Goal: Transaction & Acquisition: Book appointment/travel/reservation

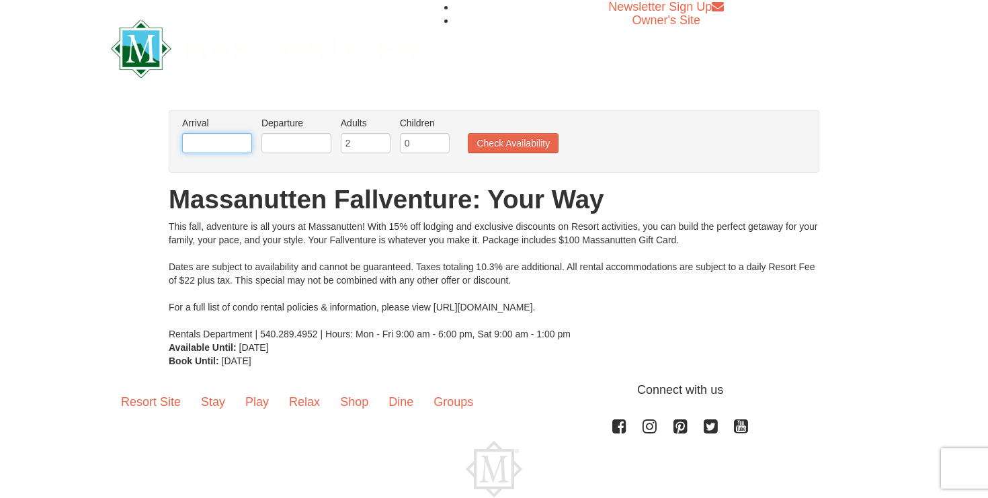
click at [215, 139] on input "text" at bounding box center [217, 143] width 70 height 20
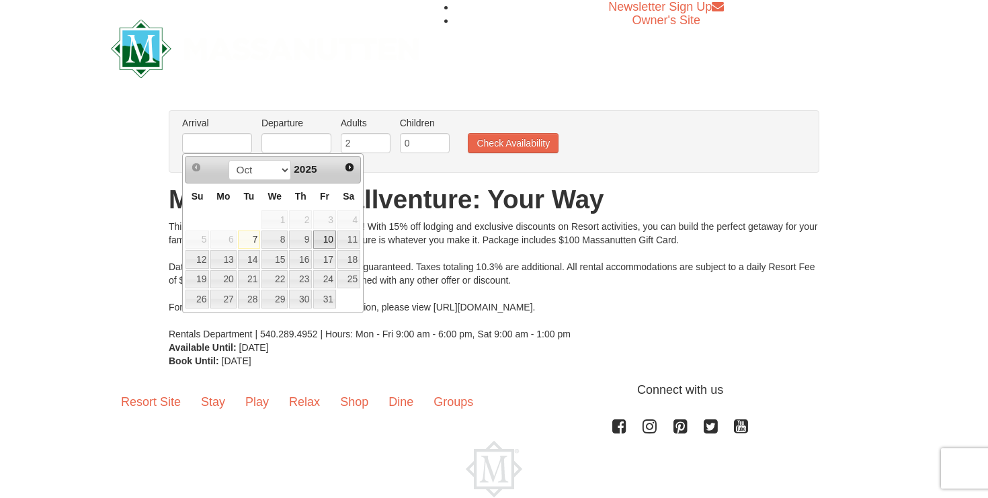
click at [331, 240] on link "10" at bounding box center [324, 240] width 23 height 19
type input "[DATE]"
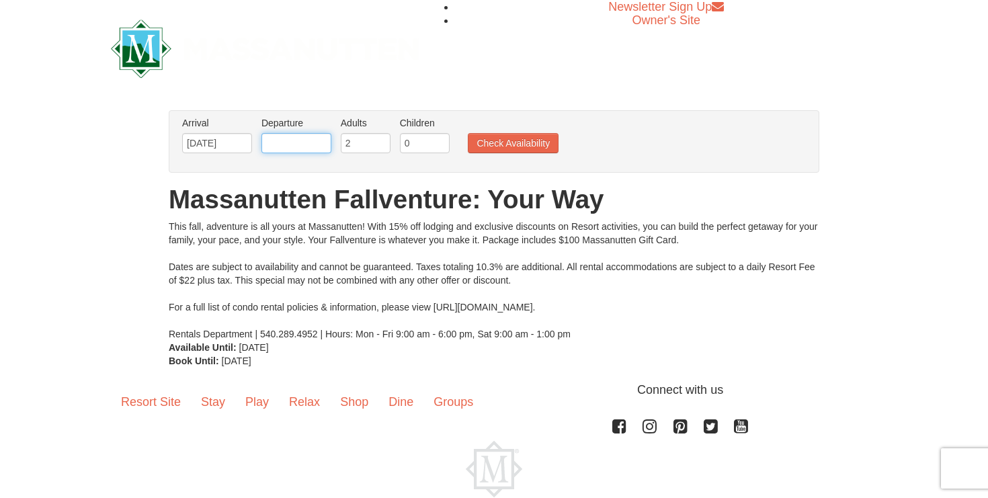
click at [309, 148] on input "text" at bounding box center [296, 143] width 70 height 20
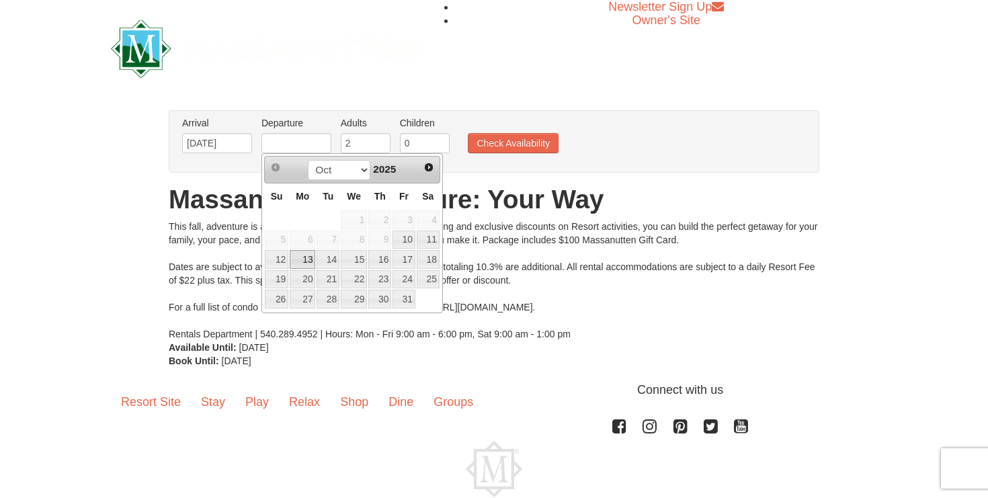
click at [295, 257] on link "13" at bounding box center [303, 259] width 26 height 19
type input "[DATE]"
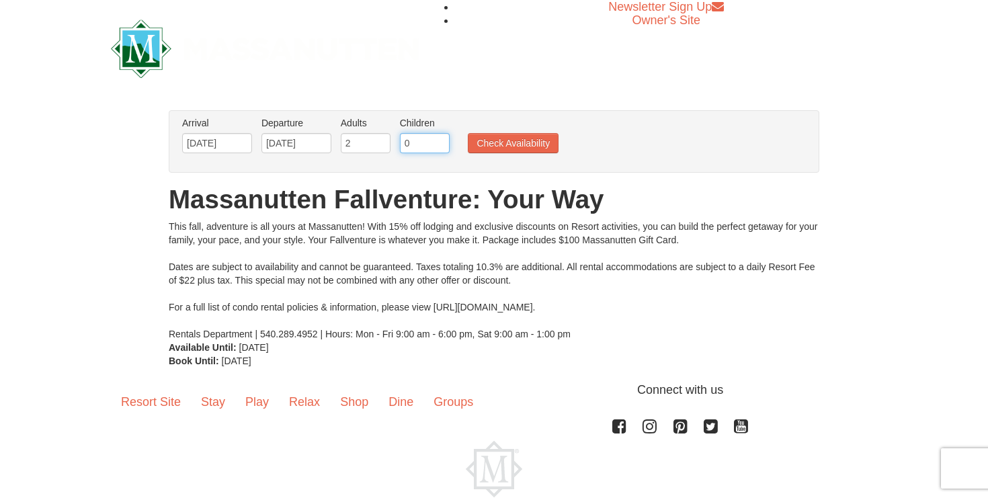
click at [420, 142] on input "0" at bounding box center [425, 143] width 50 height 20
click at [440, 142] on input "1" at bounding box center [425, 143] width 50 height 20
type input "2"
click at [440, 142] on input "2" at bounding box center [425, 143] width 50 height 20
click at [487, 141] on button "Check Availability" at bounding box center [513, 143] width 91 height 20
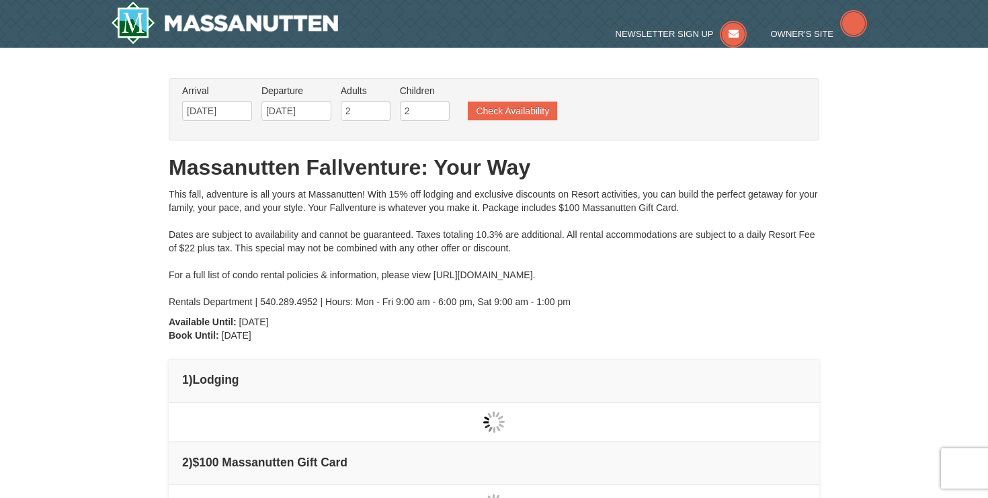
type input "[DATE]"
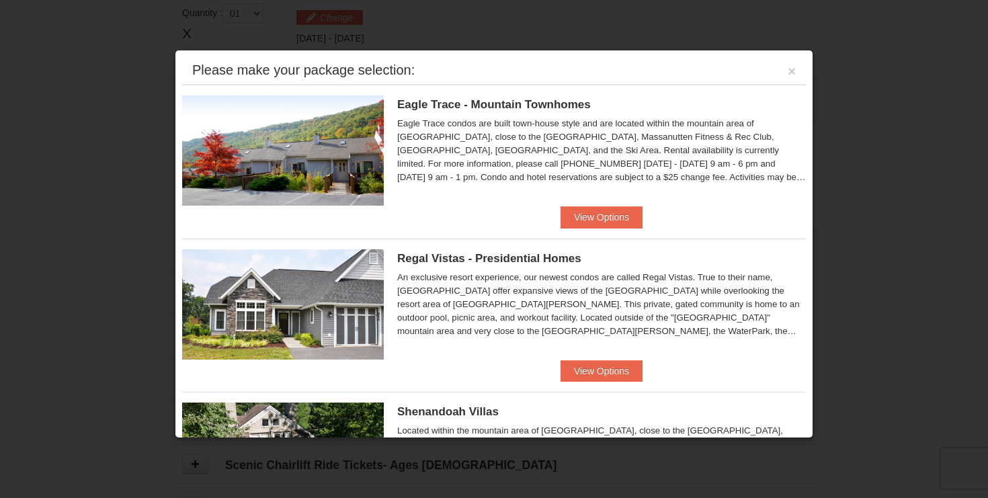
scroll to position [402, 0]
click at [608, 220] on button "View Options" at bounding box center [601, 217] width 82 height 22
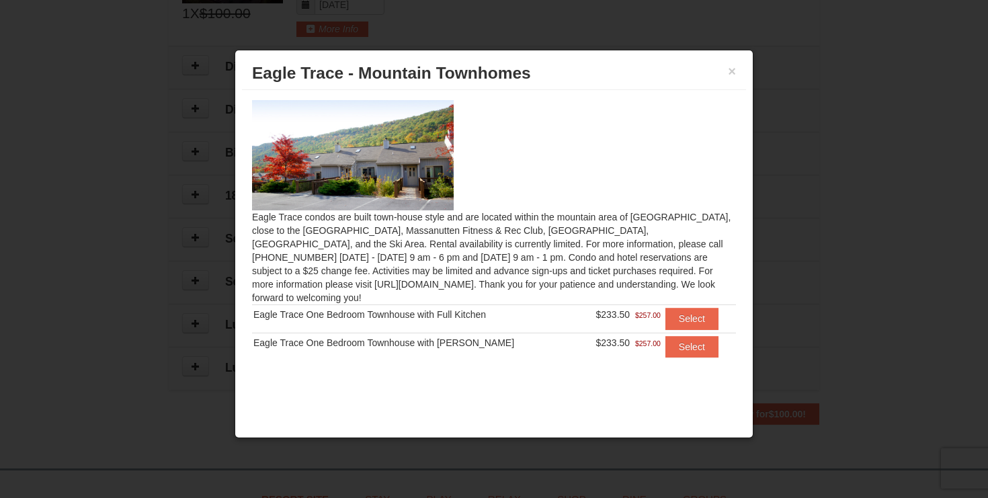
scroll to position [625, 0]
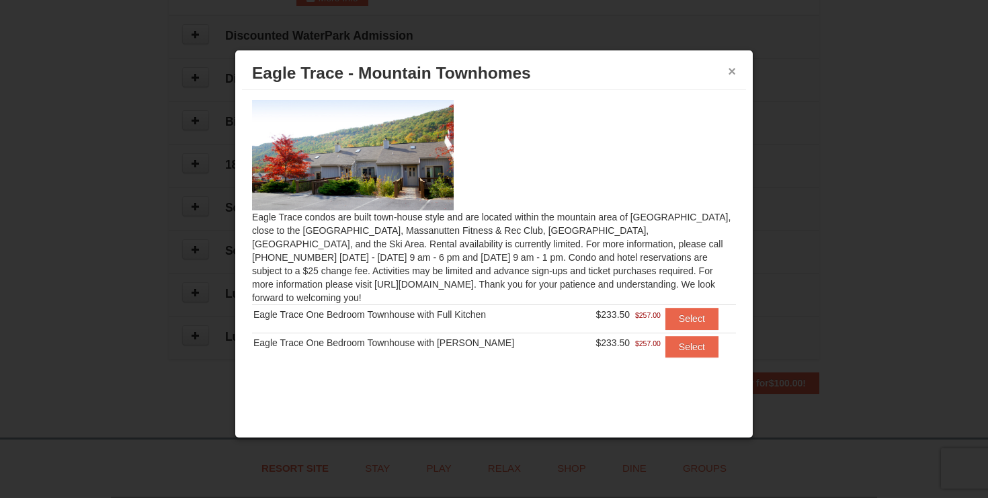
click at [728, 73] on button "×" at bounding box center [732, 71] width 8 height 13
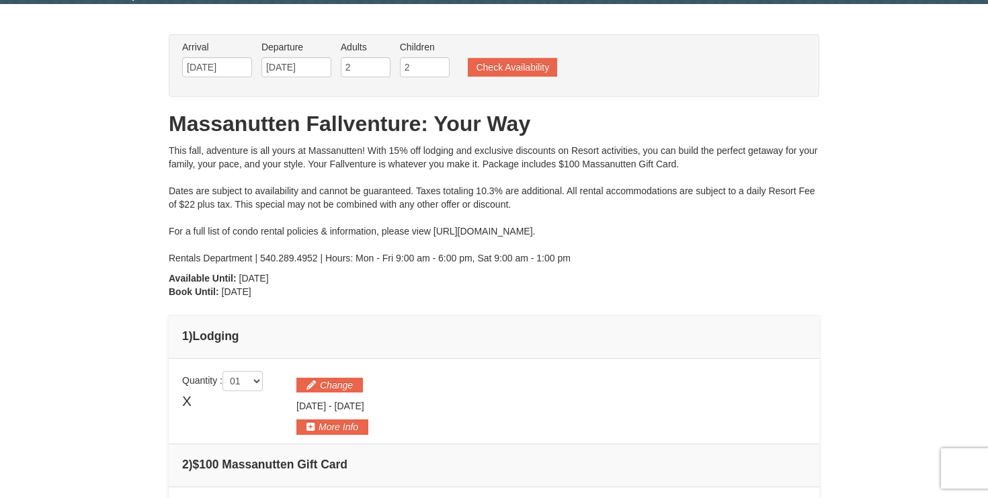
scroll to position [0, 0]
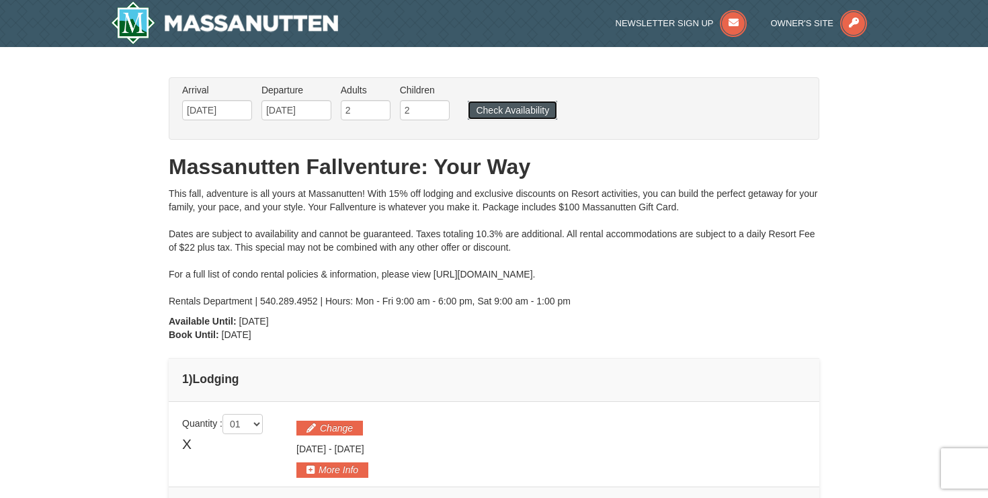
click at [526, 113] on button "Check Availability" at bounding box center [512, 110] width 89 height 19
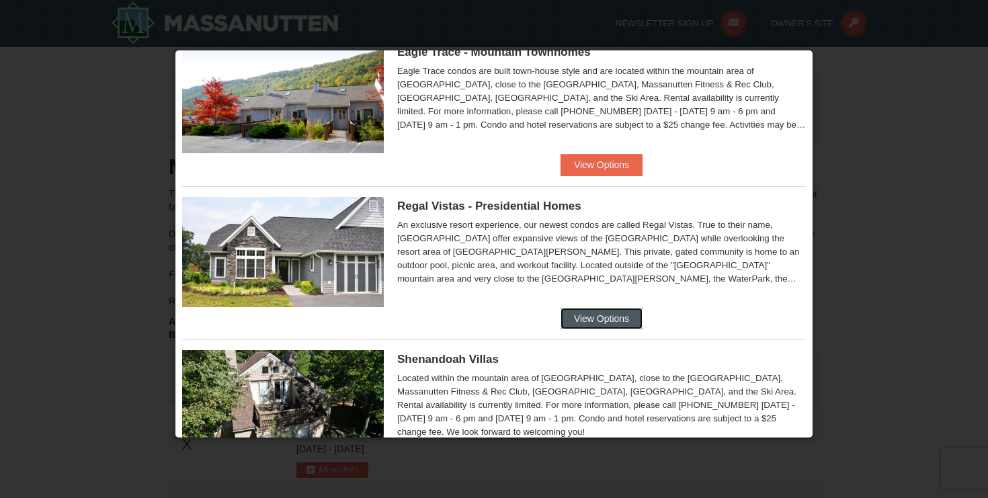
click at [604, 317] on button "View Options" at bounding box center [601, 319] width 82 height 22
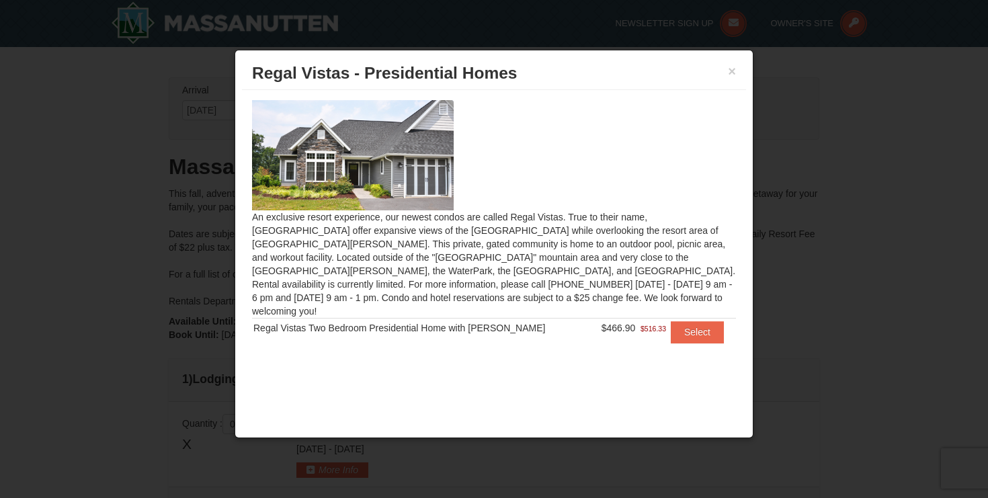
click at [403, 321] on div "Regal Vistas Two Bedroom Presidential Home with Jacuzzi" at bounding box center [420, 327] width 335 height 13
click at [426, 176] on img at bounding box center [353, 155] width 202 height 110
click at [708, 321] on button "Select" at bounding box center [697, 332] width 53 height 22
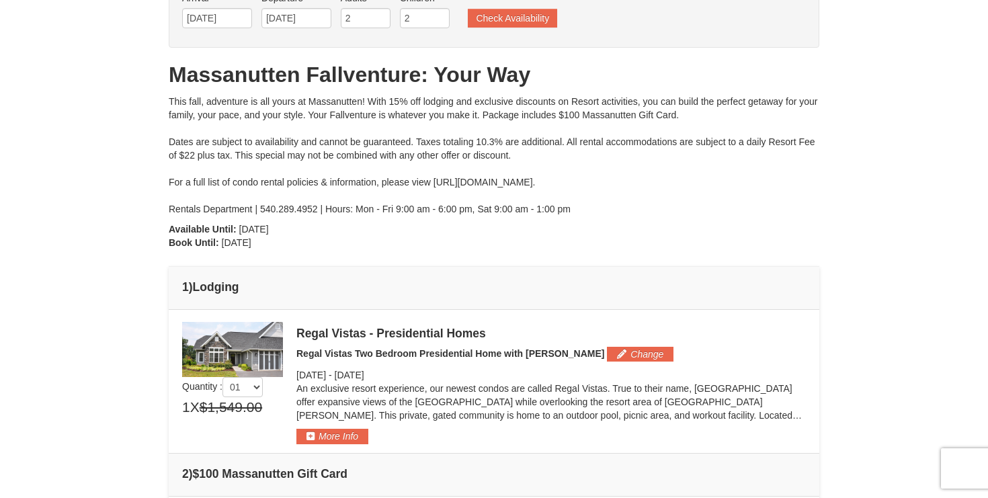
scroll to position [174, 0]
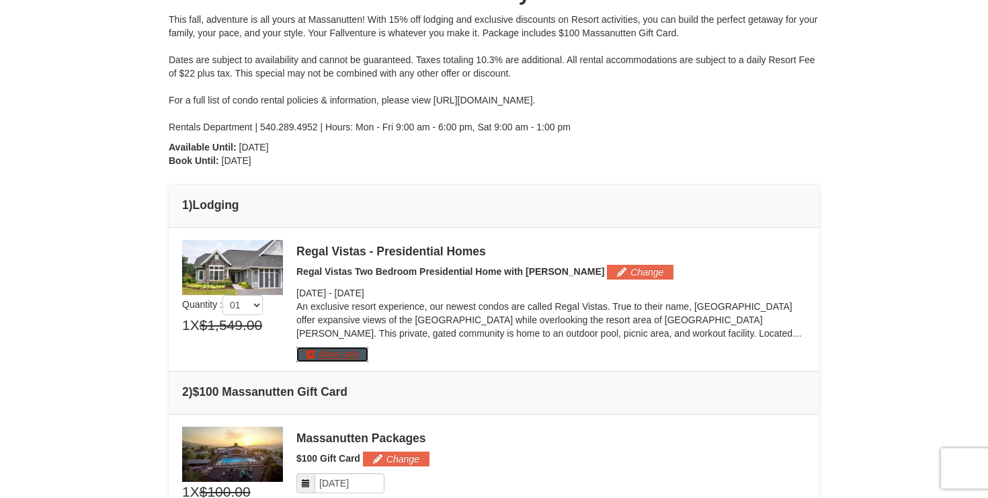
click at [309, 349] on button "More Info" at bounding box center [332, 354] width 72 height 15
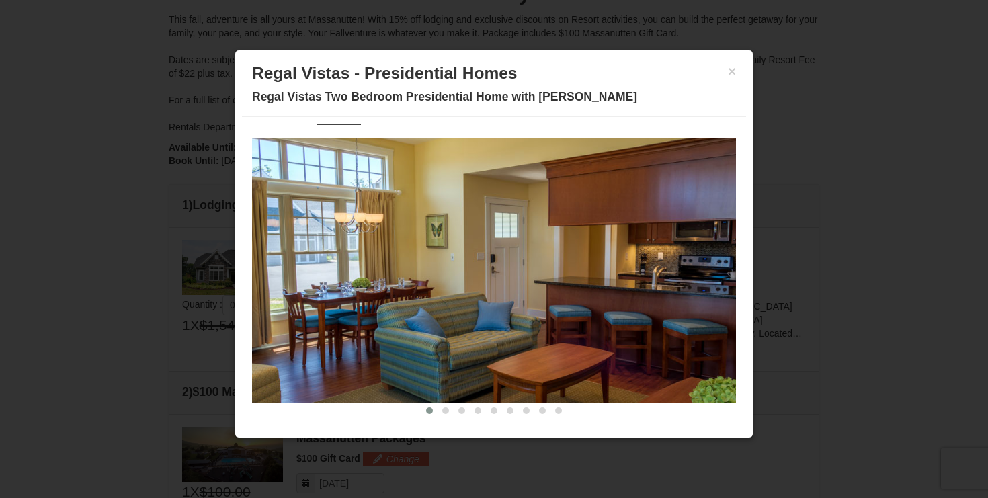
scroll to position [38, 0]
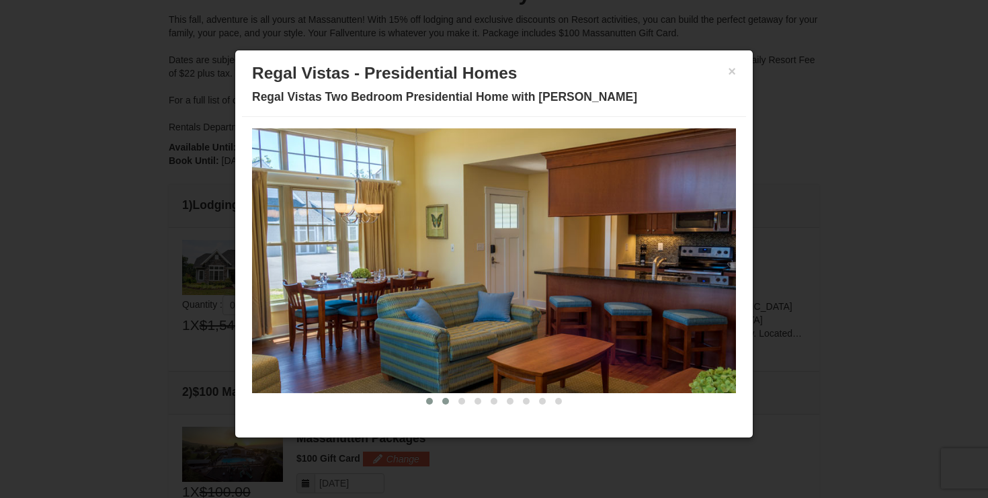
click at [443, 401] on span at bounding box center [445, 401] width 7 height 7
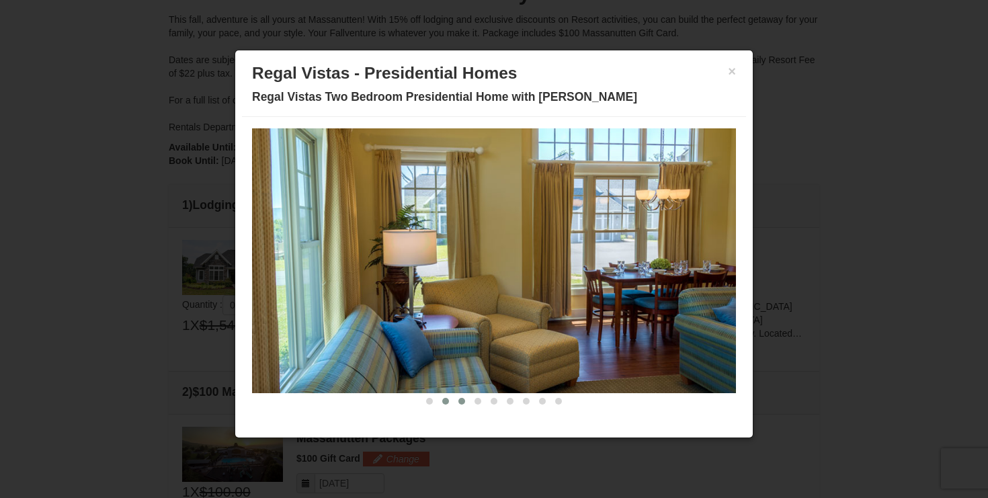
click at [459, 399] on span at bounding box center [461, 401] width 7 height 7
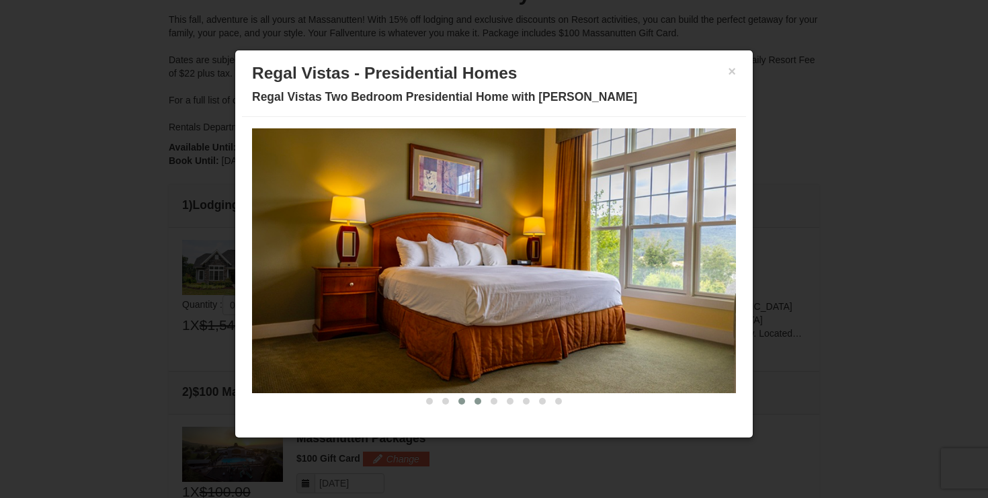
click at [474, 403] on button at bounding box center [478, 400] width 16 height 13
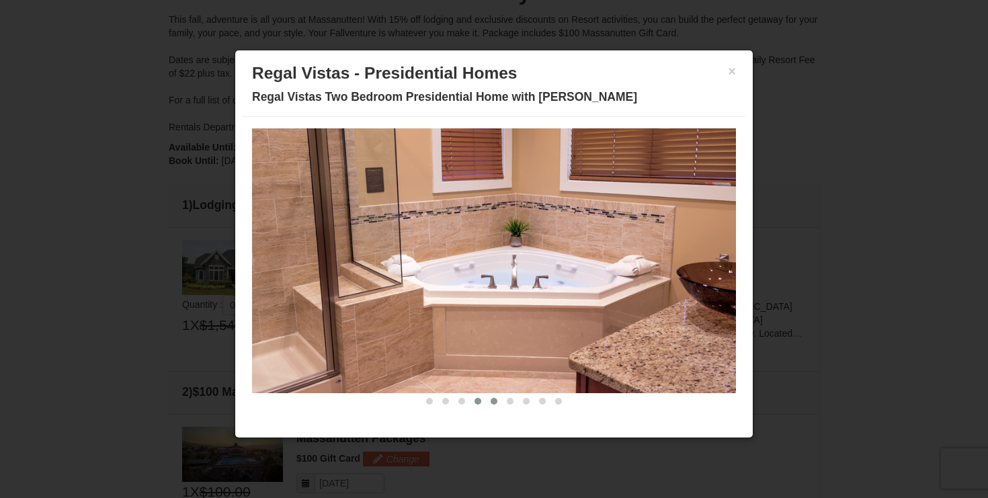
click at [492, 402] on span at bounding box center [494, 401] width 7 height 7
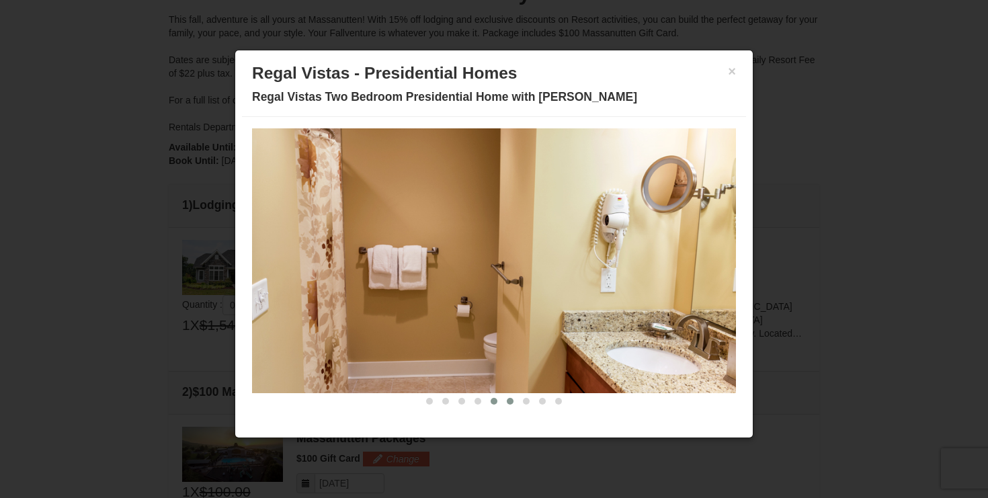
click at [505, 401] on button at bounding box center [510, 400] width 16 height 13
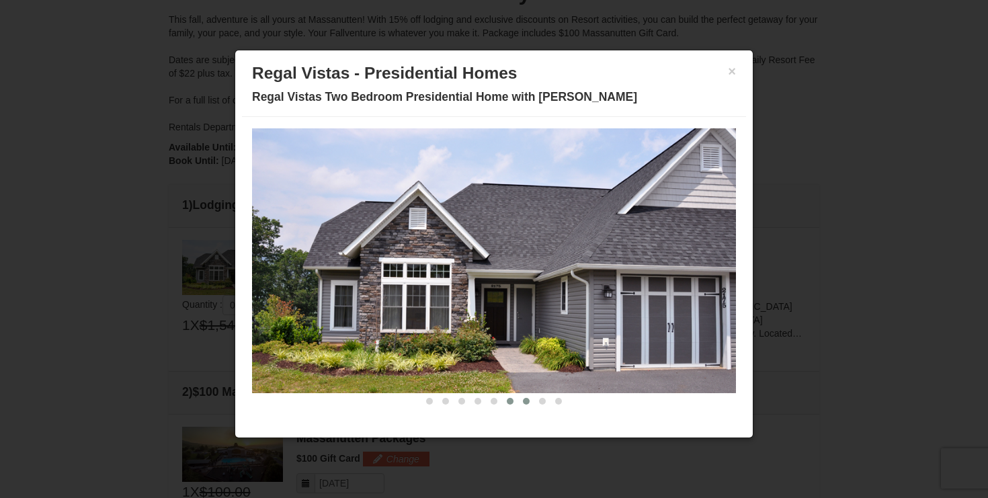
click at [524, 399] on span at bounding box center [526, 401] width 7 height 7
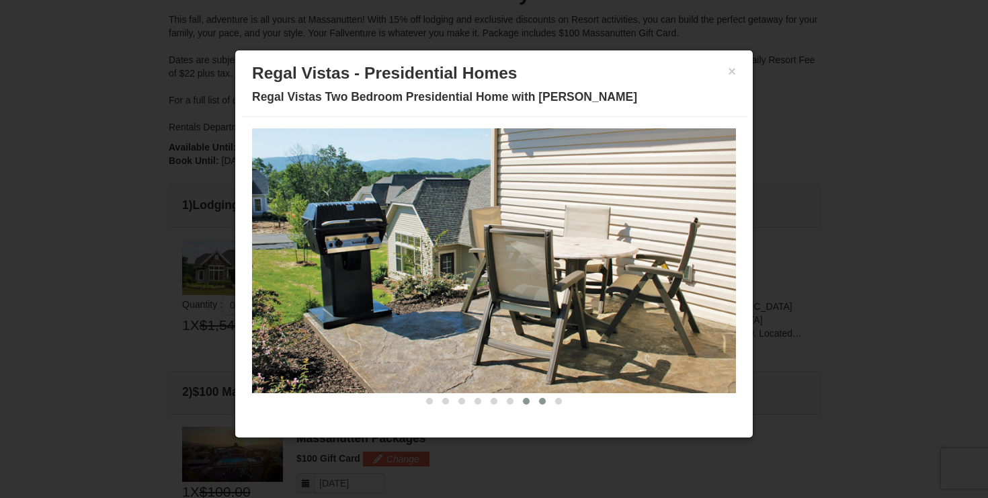
click at [543, 397] on button at bounding box center [542, 400] width 16 height 13
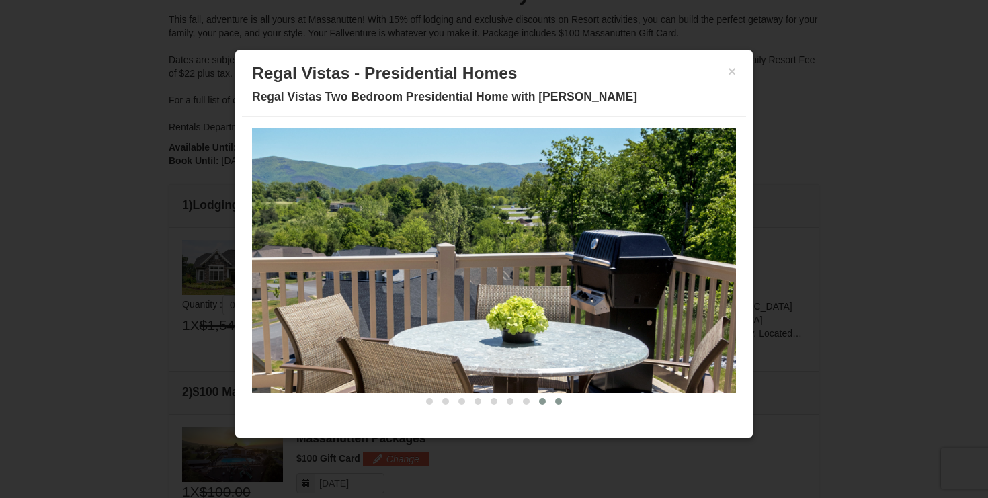
click at [557, 398] on span at bounding box center [558, 401] width 7 height 7
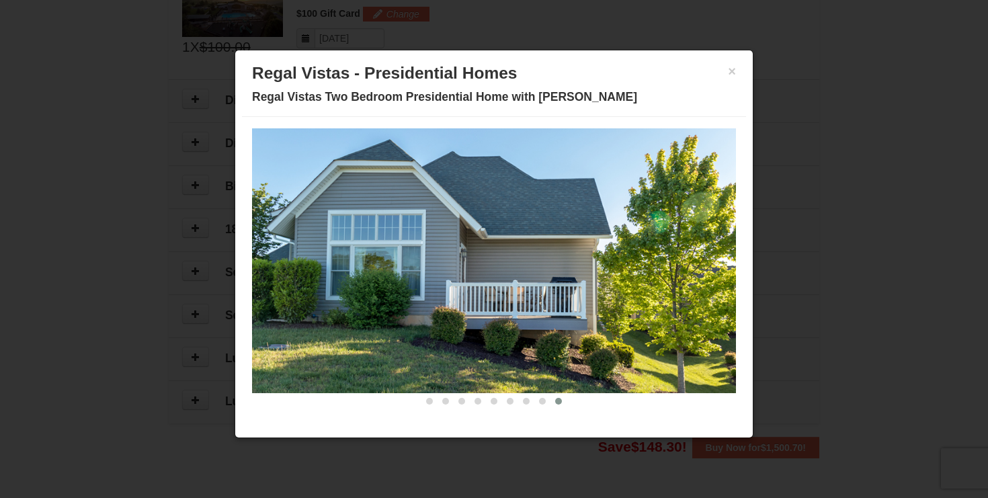
scroll to position [651, 0]
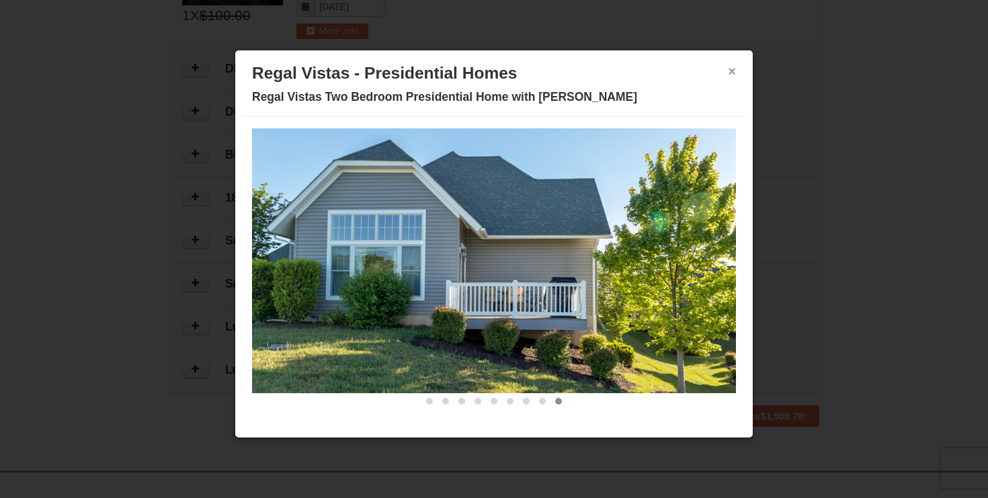
click at [733, 73] on button "×" at bounding box center [732, 71] width 8 height 13
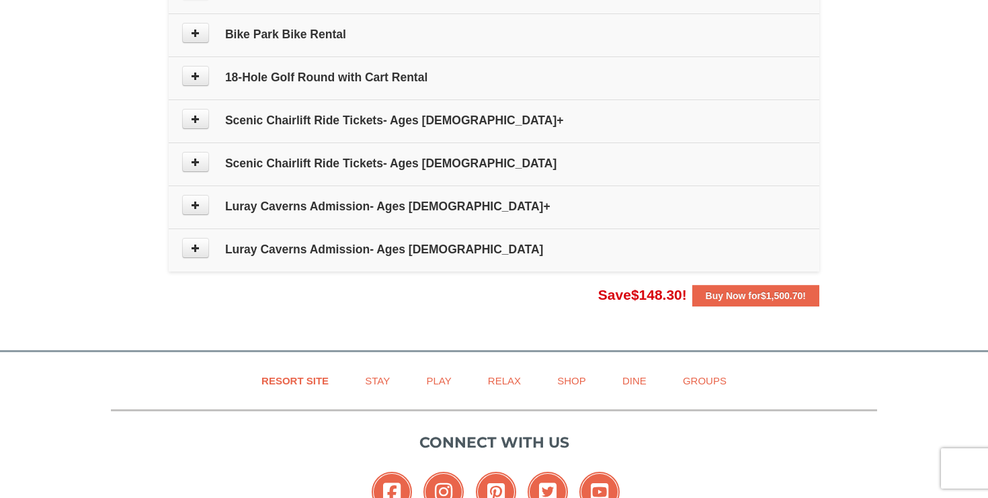
scroll to position [913, 0]
